Goal: Task Accomplishment & Management: Complete application form

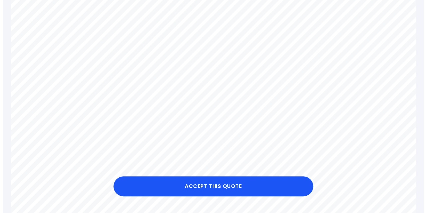
scroll to position [266, 0]
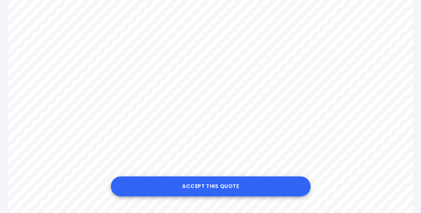
click at [218, 187] on button "Accept this Quote" at bounding box center [211, 186] width 200 height 20
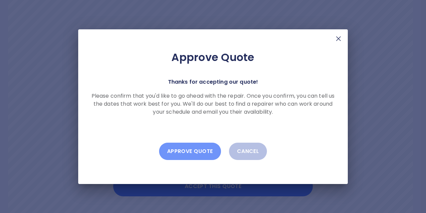
click at [186, 152] on button "Approve Quote" at bounding box center [190, 151] width 62 height 17
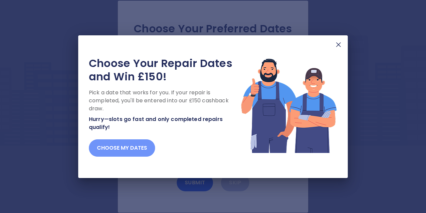
click at [122, 152] on button "Choose my dates" at bounding box center [122, 147] width 66 height 17
click at [127, 147] on button "Choose my dates" at bounding box center [122, 147] width 66 height 17
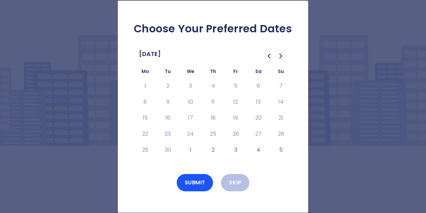
click at [197, 120] on td "17" at bounding box center [190, 118] width 23 height 16
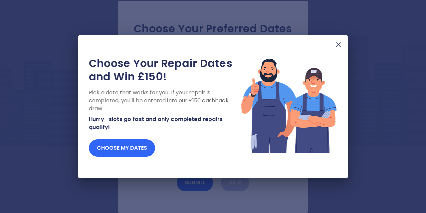
click at [129, 152] on button "Choose my dates" at bounding box center [122, 147] width 66 height 17
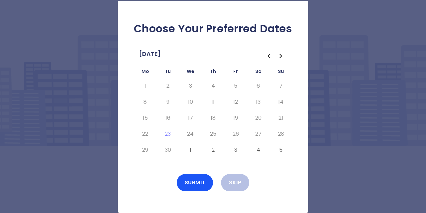
click at [190, 149] on button "1" at bounding box center [190, 150] width 12 height 11
click at [193, 183] on button "Submit" at bounding box center [195, 182] width 37 height 17
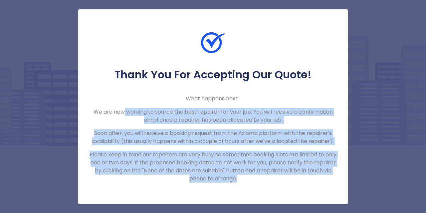
drag, startPoint x: 122, startPoint y: 112, endPoint x: 275, endPoint y: 184, distance: 169.2
click at [275, 184] on div "Thank You For Accepting Our Quote! What happens next... We are now working to s…" at bounding box center [213, 106] width 270 height 194
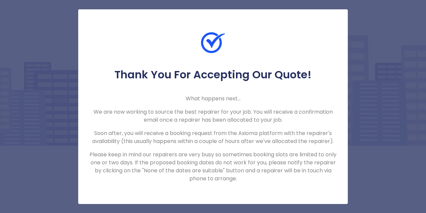
click at [274, 74] on h5 "Thank You For Accepting Our Quote!" at bounding box center [213, 74] width 248 height 13
